Goal: Use online tool/utility: Utilize a website feature to perform a specific function

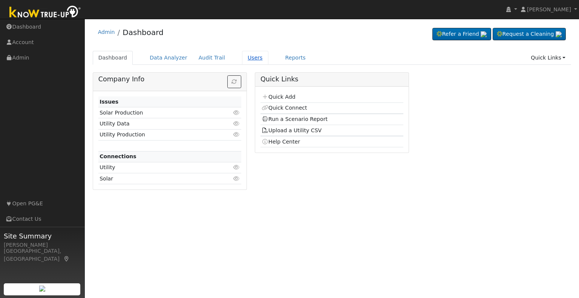
click at [245, 59] on link "Users" at bounding box center [255, 58] width 26 height 14
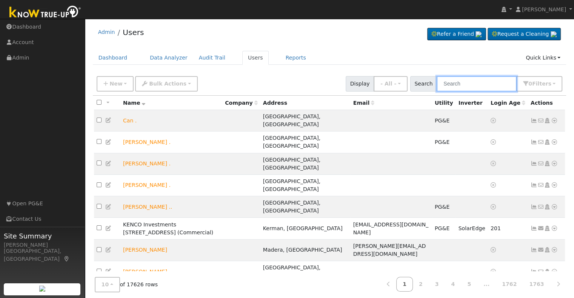
click at [462, 83] on input "text" at bounding box center [476, 83] width 80 height 15
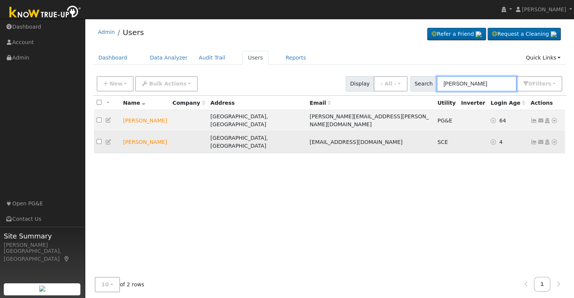
type input "[PERSON_NAME]"
click at [555, 138] on link at bounding box center [554, 142] width 7 height 8
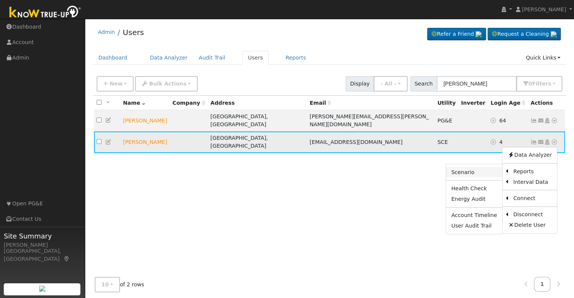
click at [473, 167] on link "Scenario" at bounding box center [474, 172] width 56 height 11
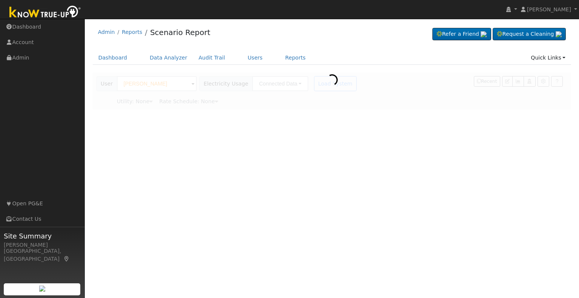
type input "Southern [US_STATE] Edison"
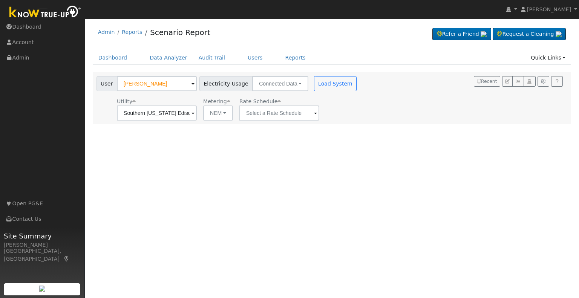
click at [195, 114] on span at bounding box center [193, 113] width 3 height 9
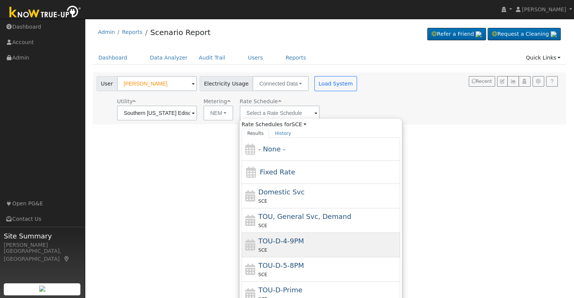
click at [293, 244] on span "TOU-D-4-9PM" at bounding box center [281, 241] width 46 height 8
type input "TOU-D-4-9PM"
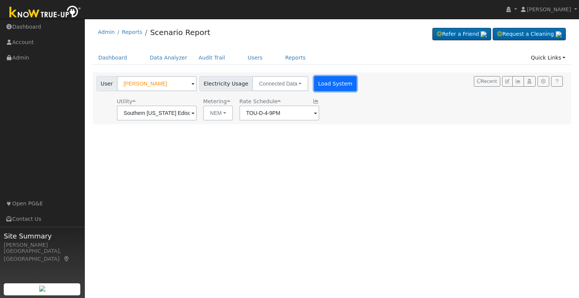
click at [327, 85] on button "Load System" at bounding box center [335, 83] width 43 height 15
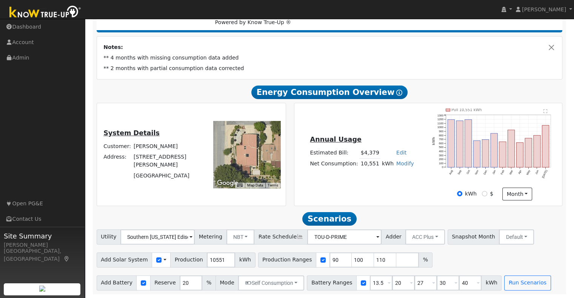
scroll to position [118, 0]
click at [207, 262] on input "10551" at bounding box center [221, 260] width 28 height 15
type input "12000"
click at [316, 259] on div at bounding box center [323, 260] width 14 height 15
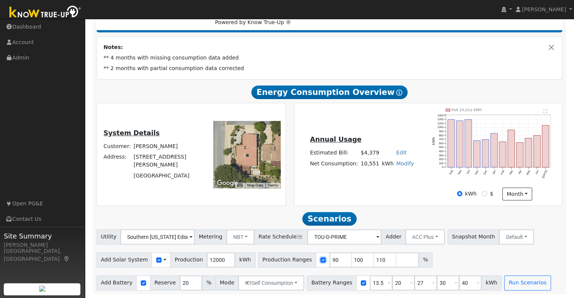
click at [320, 262] on input "checkbox" at bounding box center [322, 260] width 5 height 5
checkbox input "false"
click at [508, 288] on button "Run Scenarios" at bounding box center [527, 283] width 46 height 15
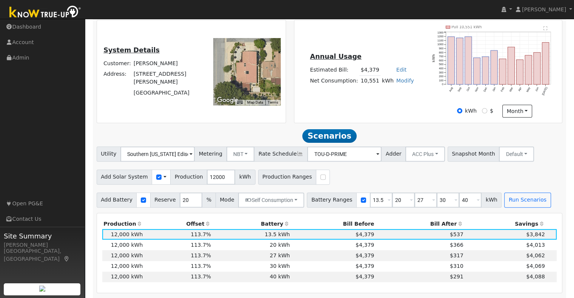
scroll to position [200, 0]
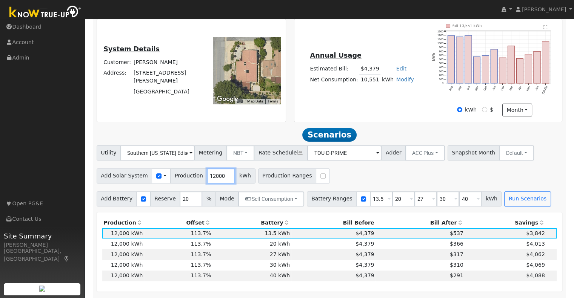
click at [207, 178] on input "12000" at bounding box center [221, 176] width 28 height 15
type input "12028"
click at [504, 203] on button "Run Scenarios" at bounding box center [527, 199] width 46 height 15
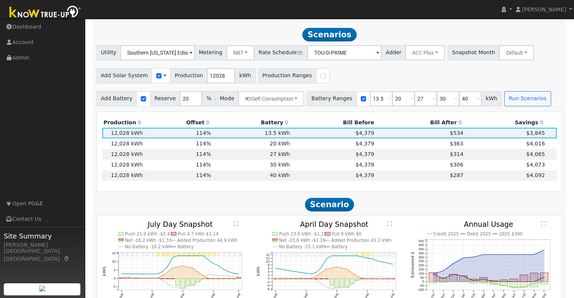
scroll to position [308, 0]
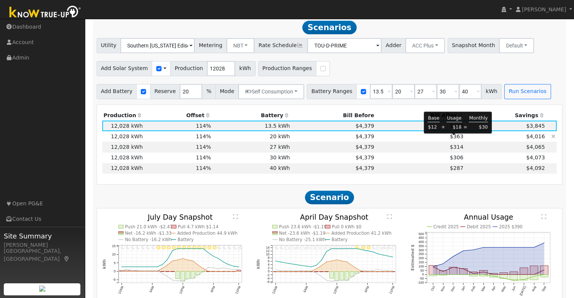
click at [456, 140] on span "$363" at bounding box center [457, 137] width 14 height 6
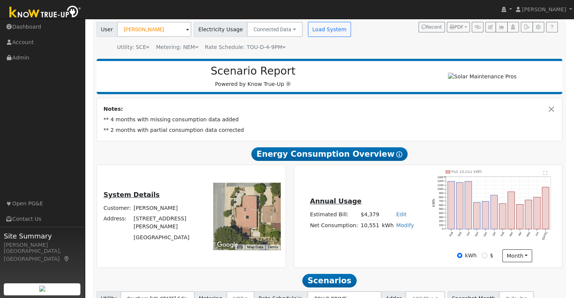
scroll to position [0, 0]
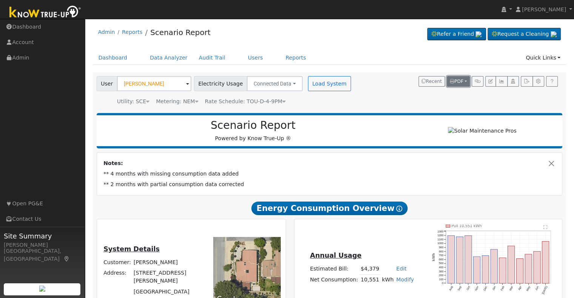
click at [459, 81] on span "PDF" at bounding box center [457, 81] width 14 height 5
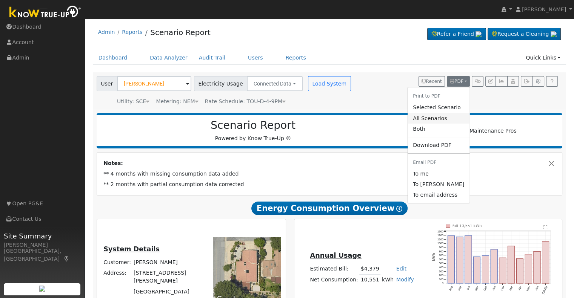
click at [427, 119] on link "All Scenarios" at bounding box center [438, 118] width 62 height 11
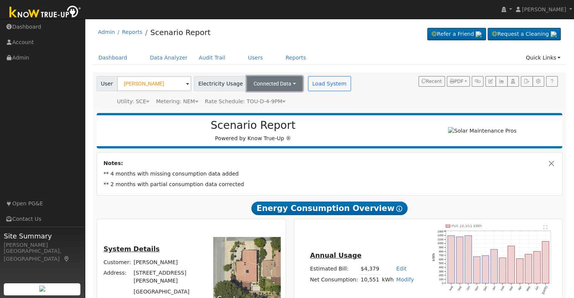
click at [284, 81] on button "Connected Data" at bounding box center [275, 83] width 56 height 15
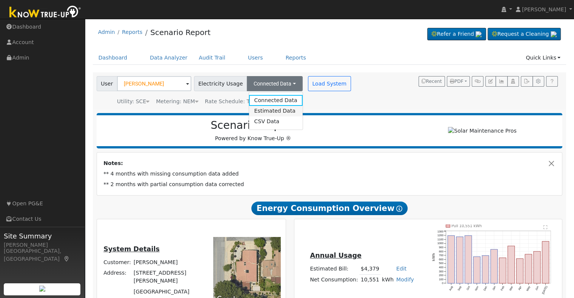
click at [273, 114] on link "Estimated Data" at bounding box center [276, 111] width 54 height 11
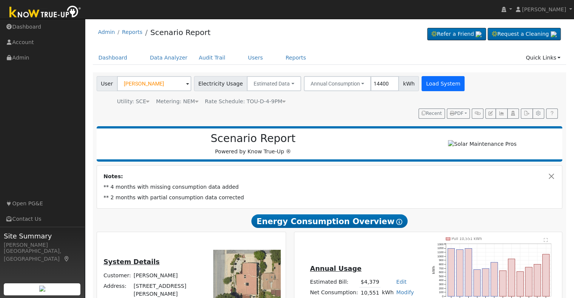
type input "14400"
click at [421, 87] on button "Load System" at bounding box center [442, 83] width 43 height 15
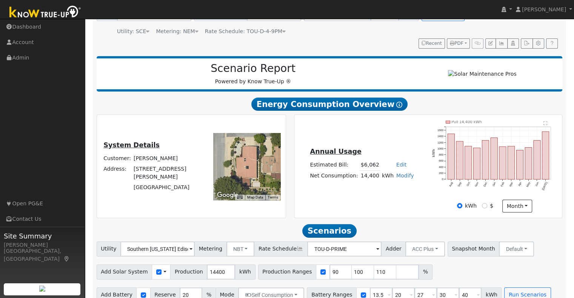
scroll to position [85, 0]
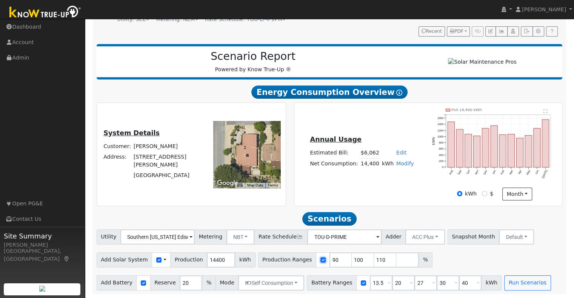
click at [320, 260] on input "checkbox" at bounding box center [322, 260] width 5 height 5
click at [504, 286] on button "Run Scenarios" at bounding box center [527, 283] width 46 height 15
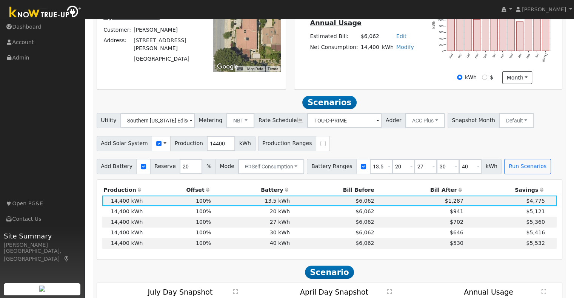
scroll to position [274, 0]
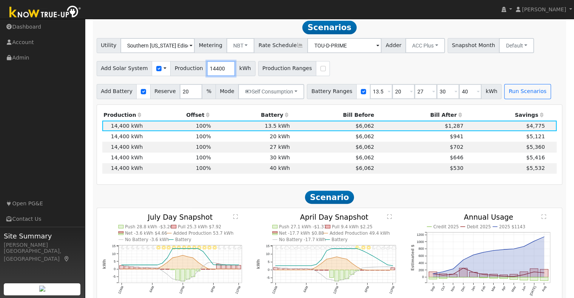
click at [207, 73] on input "14400" at bounding box center [221, 68] width 28 height 15
click at [320, 70] on input "checkbox" at bounding box center [322, 68] width 5 height 5
checkbox input "true"
click at [329, 70] on input "90" at bounding box center [340, 68] width 23 height 15
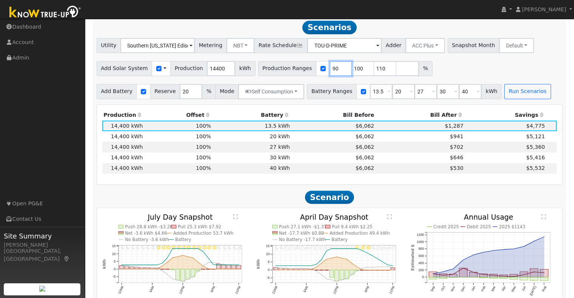
click at [329, 70] on input "90" at bounding box center [340, 68] width 23 height 15
type input "100"
type input "110"
click at [329, 70] on input "100" at bounding box center [340, 68] width 23 height 15
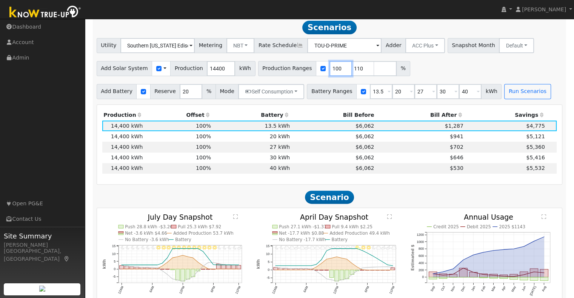
type input "110"
click at [351, 75] on input "number" at bounding box center [362, 68] width 23 height 15
click at [329, 74] on input "110" at bounding box center [340, 68] width 23 height 15
type input "120"
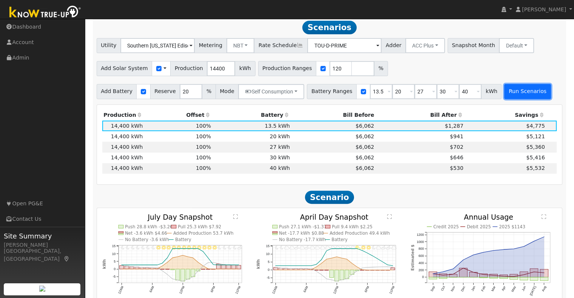
click at [517, 94] on button "Run Scenarios" at bounding box center [527, 91] width 46 height 15
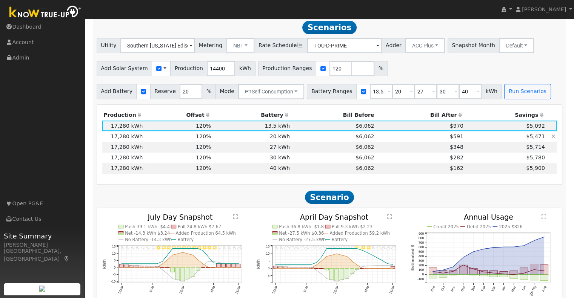
click at [379, 140] on td "$591" at bounding box center [419, 136] width 89 height 11
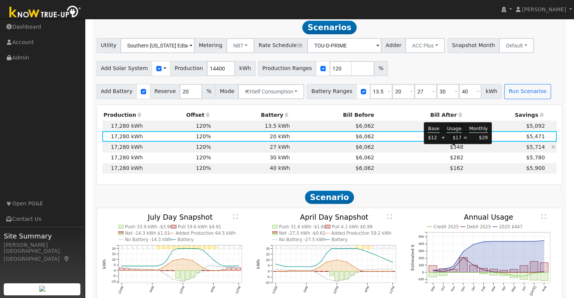
click at [453, 150] on span "$348" at bounding box center [457, 147] width 14 height 6
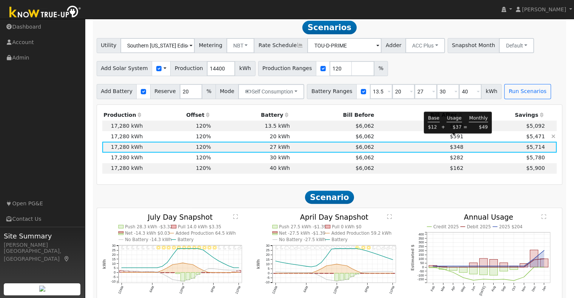
click at [453, 140] on span "$591" at bounding box center [457, 137] width 14 height 6
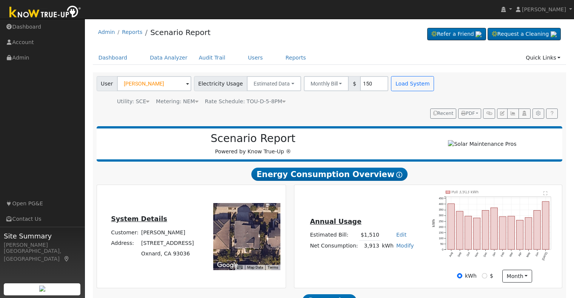
scroll to position [247, 0]
